Goal: Transaction & Acquisition: Obtain resource

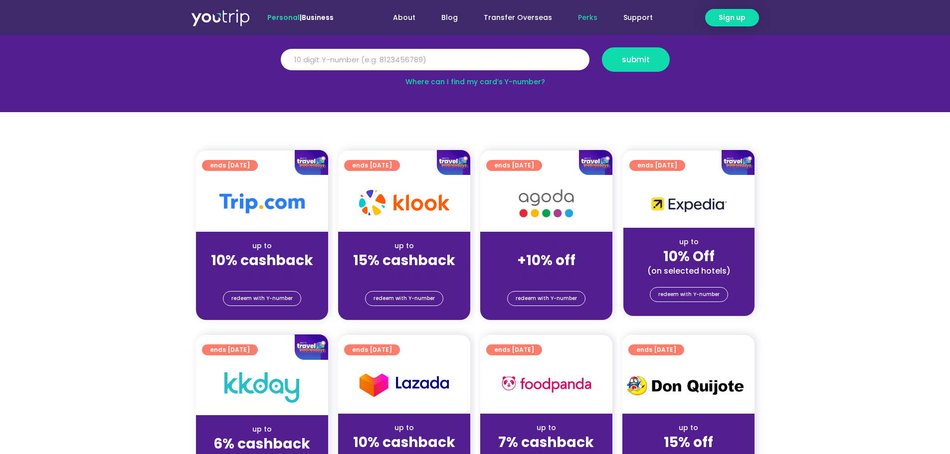
scroll to position [150, 0]
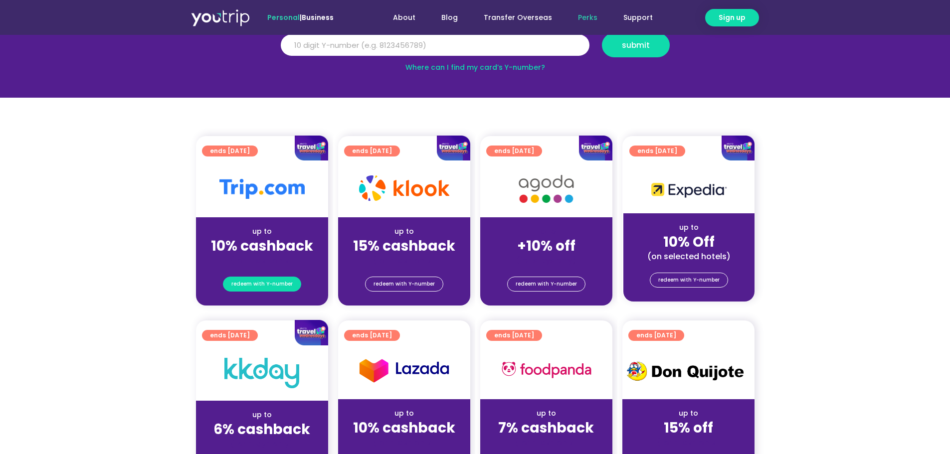
click at [277, 283] on span "redeem with Y-number" at bounding box center [261, 284] width 61 height 14
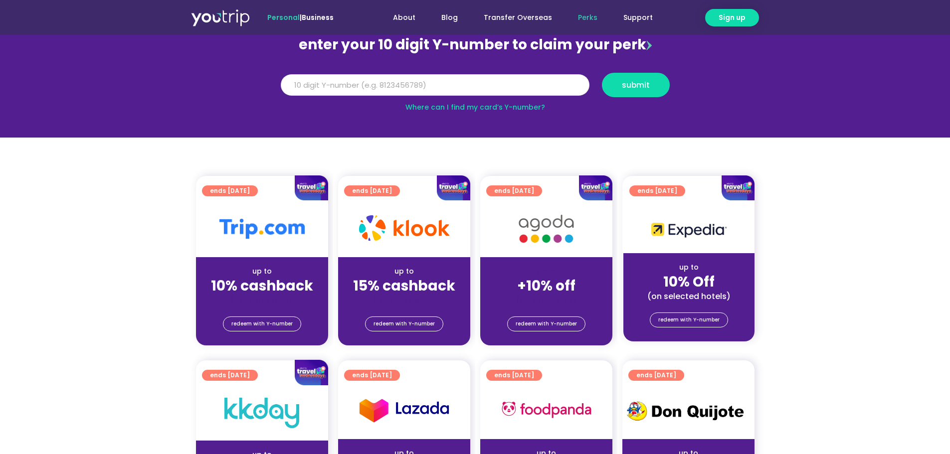
click at [433, 89] on input "Y Number" at bounding box center [435, 85] width 309 height 22
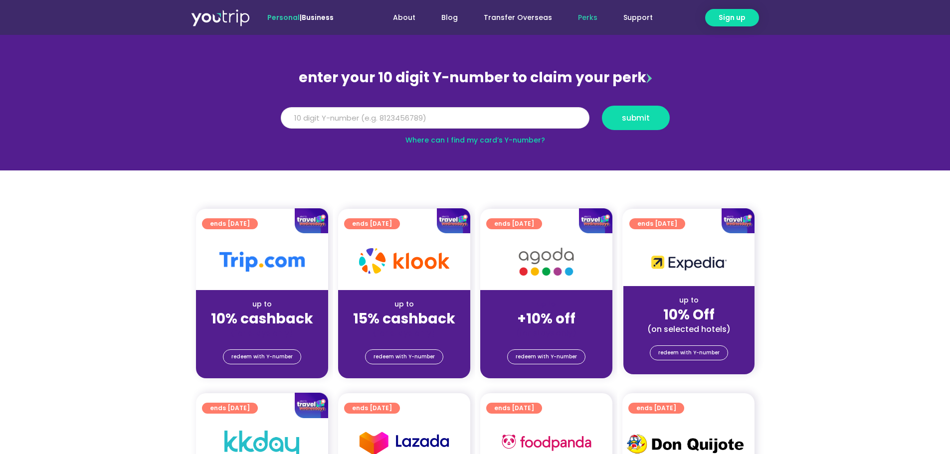
scroll to position [60, 0]
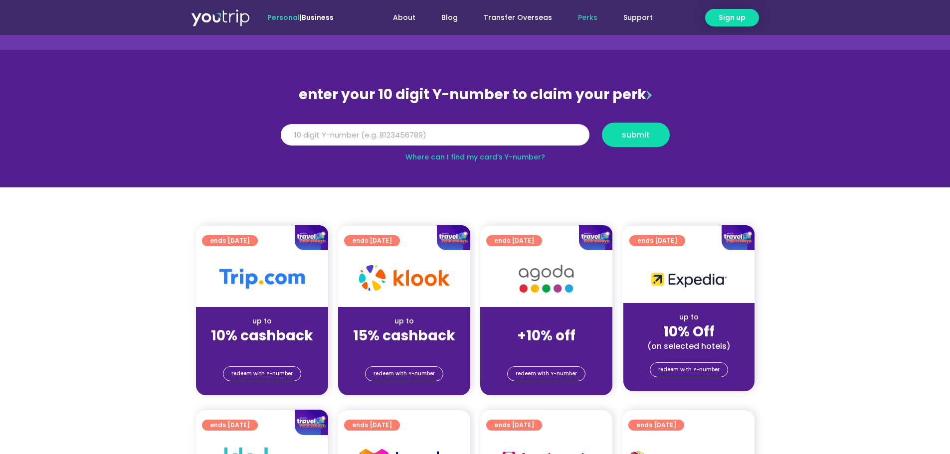
click at [495, 156] on link "Where can I find my card’s Y-number?" at bounding box center [475, 157] width 140 height 10
click at [423, 140] on input "Y Number" at bounding box center [435, 135] width 309 height 22
type input "8197932207"
click at [649, 137] on span "submit" at bounding box center [635, 134] width 51 height 7
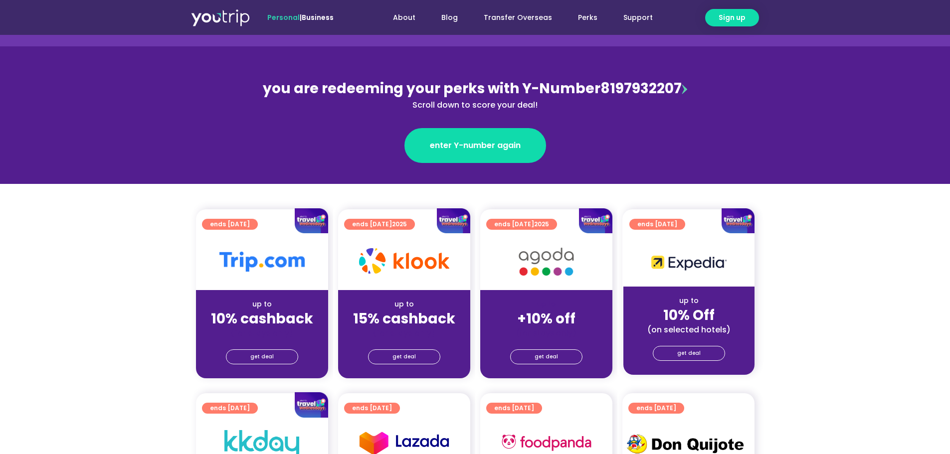
scroll to position [100, 0]
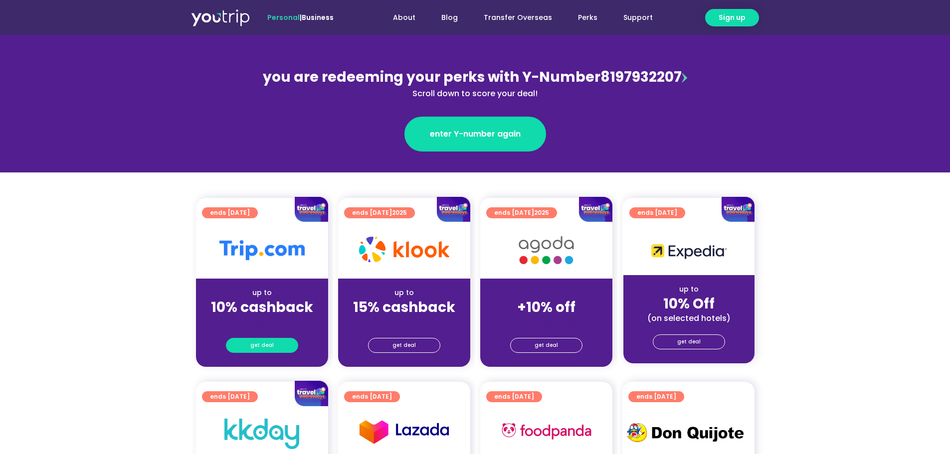
click at [273, 348] on link "get deal" at bounding box center [262, 345] width 72 height 15
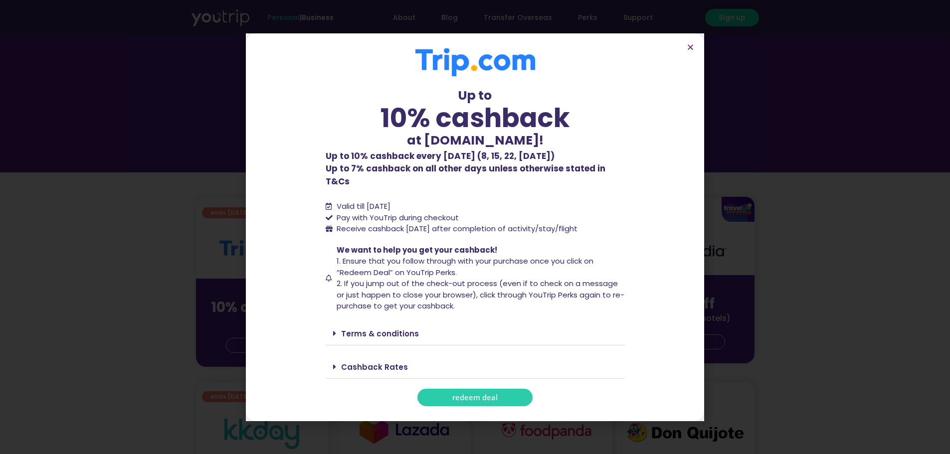
click at [485, 394] on span "redeem deal" at bounding box center [474, 397] width 45 height 7
